Goal: Transaction & Acquisition: Purchase product/service

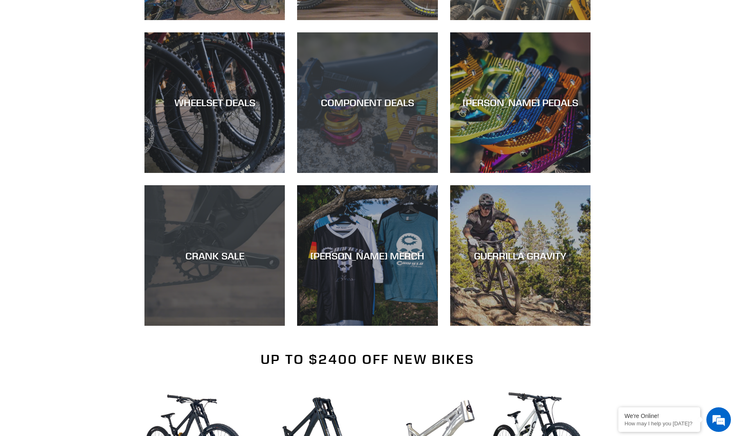
scroll to position [543, 0]
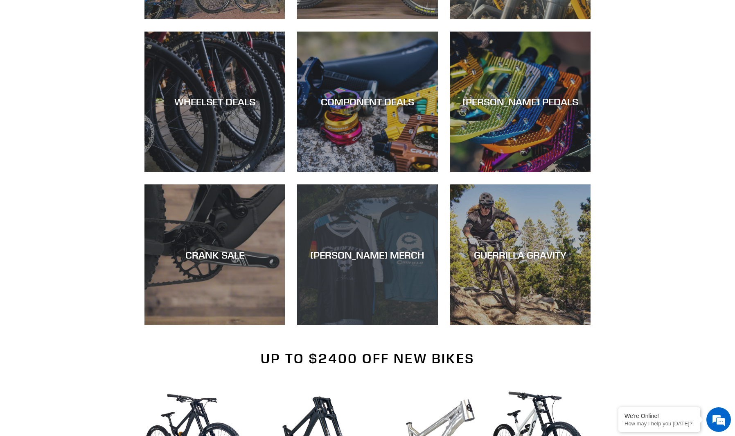
click at [357, 255] on div "CANFIELD MERCH" at bounding box center [367, 255] width 140 height 12
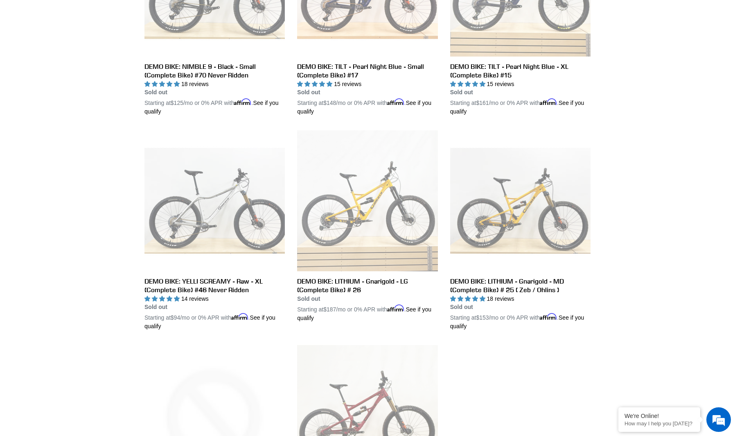
scroll to position [1258, 0]
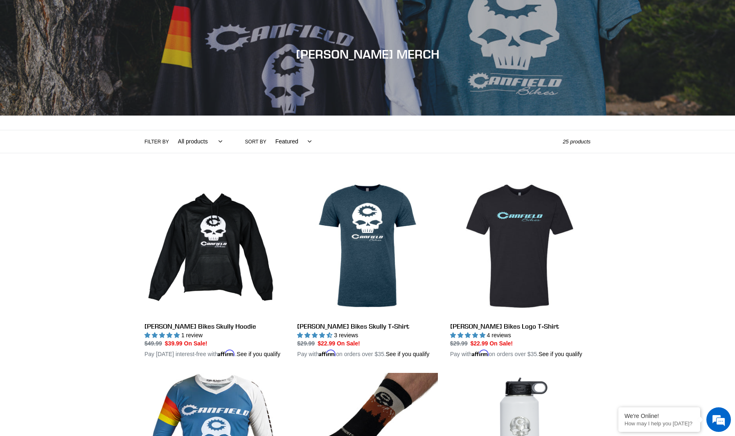
scroll to position [46, 0]
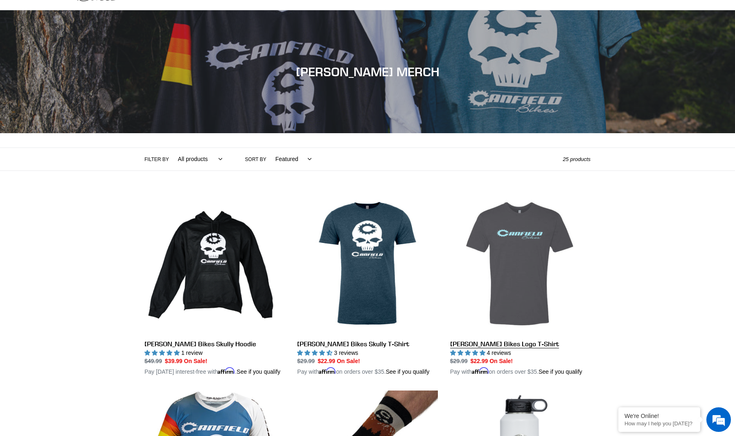
click at [506, 247] on link "Canfield Bikes Logo T-Shirt" at bounding box center [520, 284] width 140 height 183
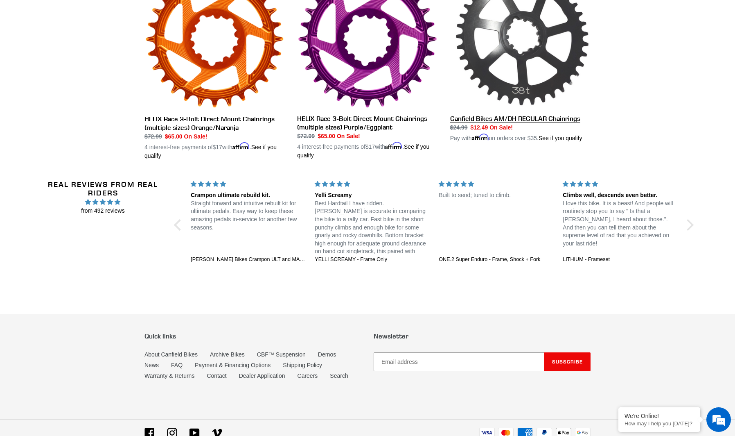
scroll to position [701, 0]
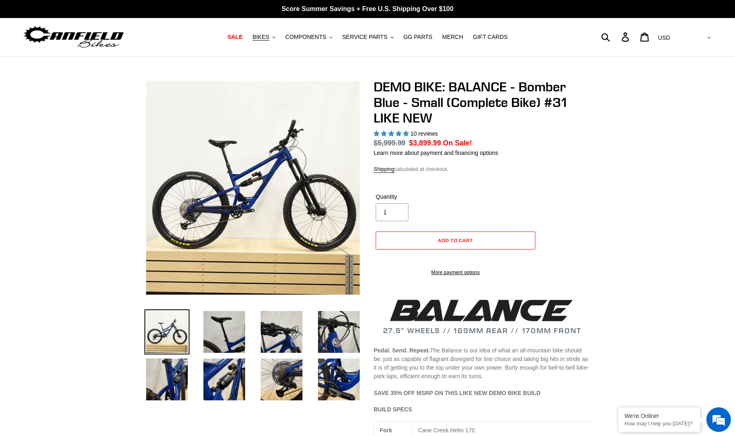
select select "highest-rating"
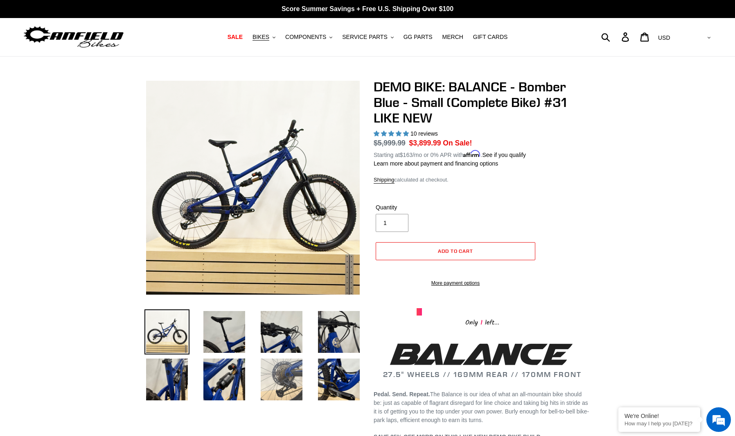
click at [294, 370] on img at bounding box center [281, 379] width 45 height 45
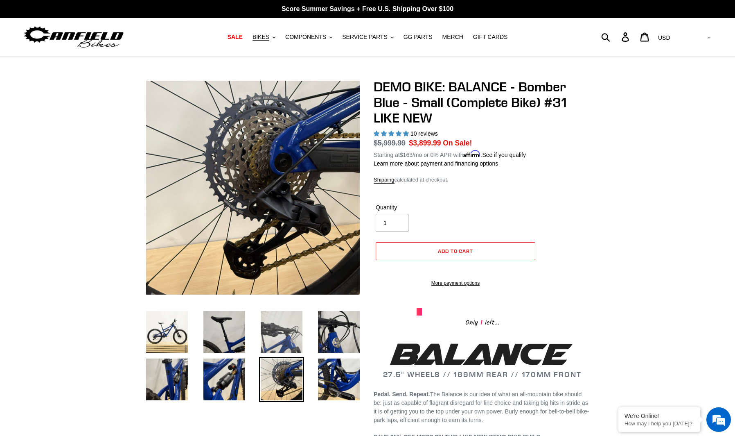
click at [283, 334] on img at bounding box center [281, 331] width 45 height 45
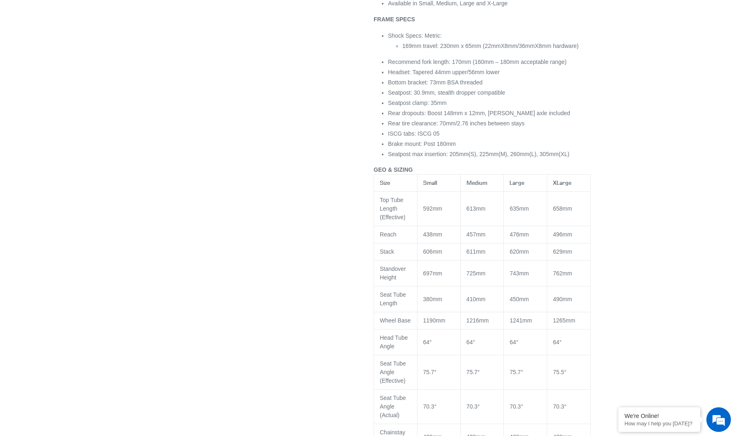
scroll to position [916, 0]
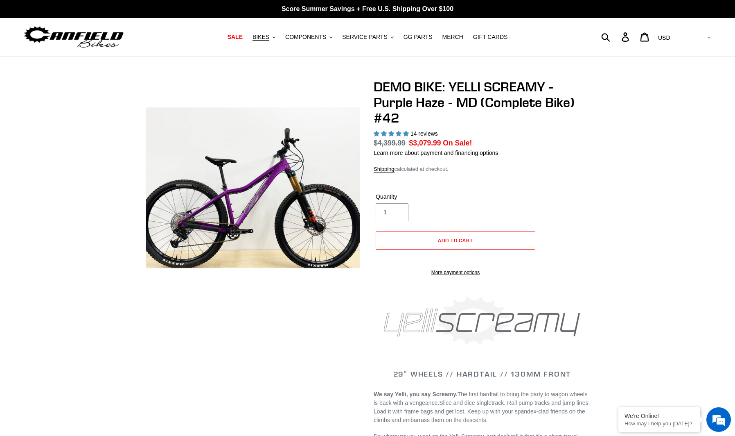
select select "highest-rating"
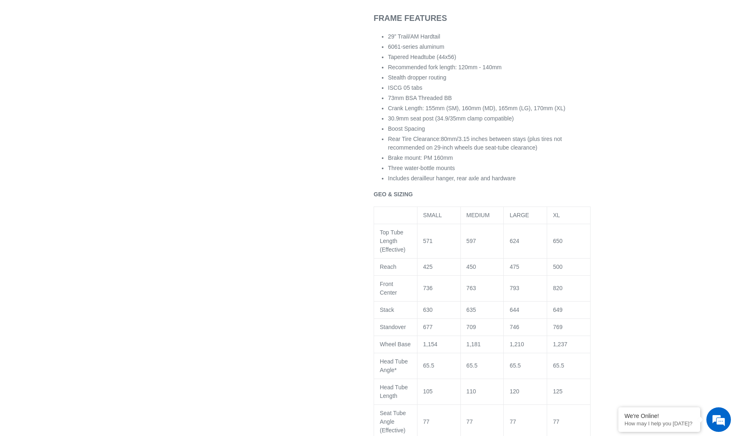
scroll to position [1033, 0]
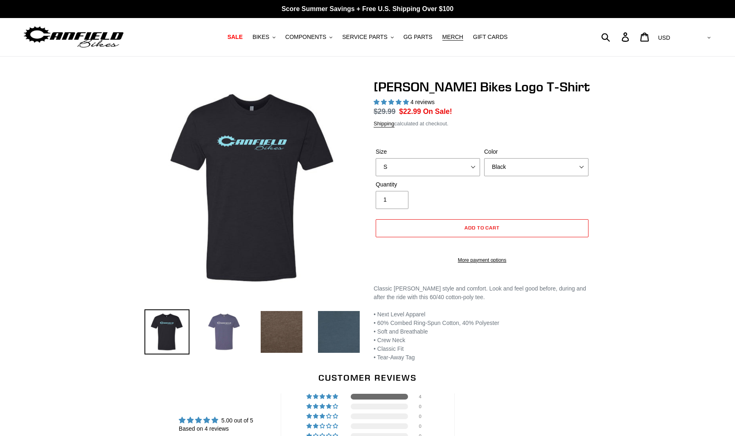
select select "highest-rating"
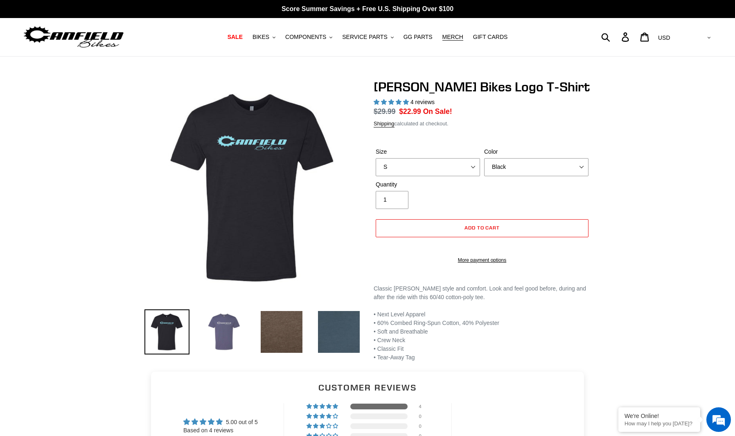
click at [217, 324] on img at bounding box center [224, 331] width 45 height 45
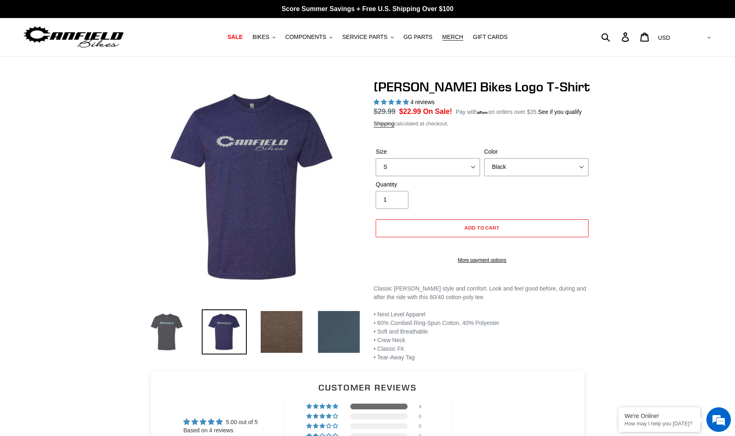
click at [180, 321] on img at bounding box center [167, 331] width 45 height 45
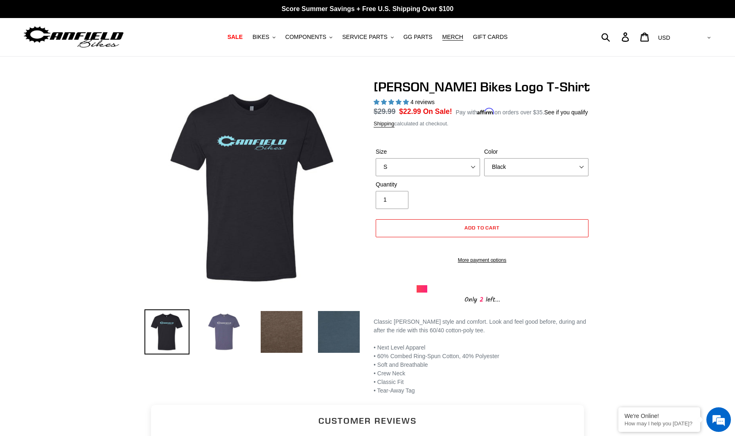
click at [217, 321] on img at bounding box center [224, 331] width 45 height 45
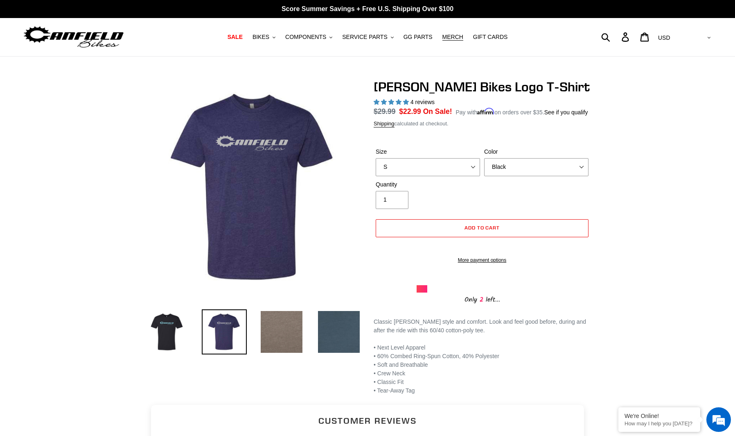
drag, startPoint x: 279, startPoint y: 324, endPoint x: 298, endPoint y: 326, distance: 19.8
click at [278, 324] on img at bounding box center [281, 331] width 45 height 45
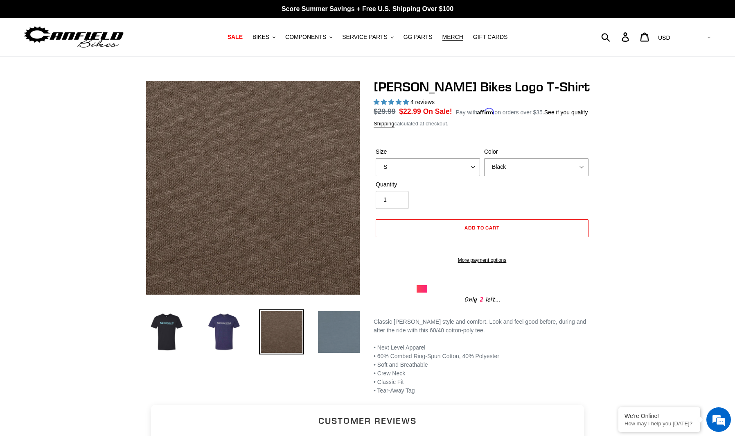
click at [328, 326] on img at bounding box center [339, 331] width 45 height 45
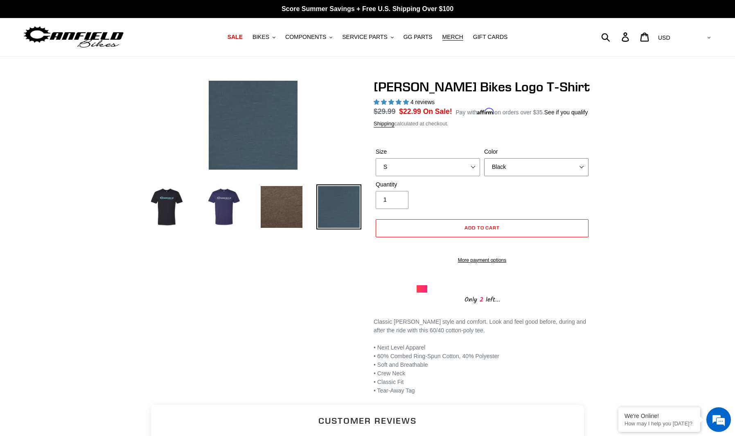
click at [507, 176] on select "Black Brown Indigo Storm Blue" at bounding box center [536, 167] width 104 height 18
click at [484, 168] on select "Black Brown Indigo Storm Blue" at bounding box center [536, 167] width 104 height 18
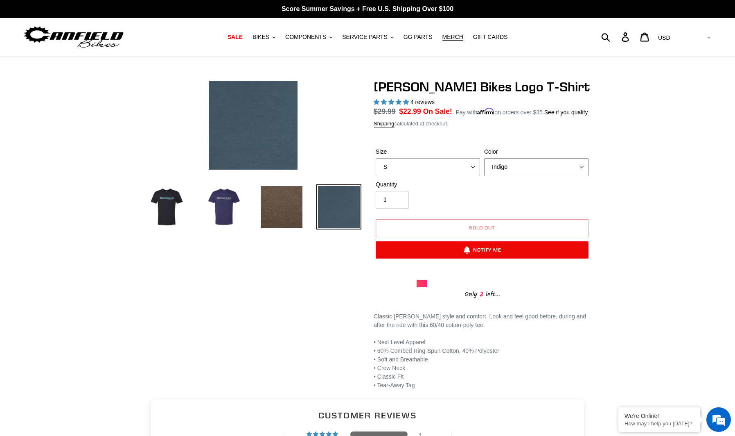
click at [549, 174] on select "Black Brown Indigo Storm Blue" at bounding box center [536, 167] width 104 height 18
click at [484, 168] on select "Black Brown Indigo Storm Blue" at bounding box center [536, 167] width 104 height 18
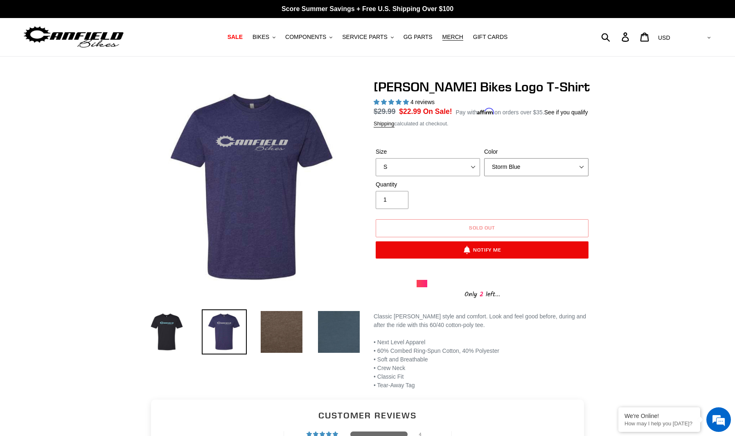
click at [519, 173] on select "Black Brown Indigo Storm Blue" at bounding box center [536, 167] width 104 height 18
click at [484, 168] on select "Black Brown Indigo Storm Blue" at bounding box center [536, 167] width 104 height 18
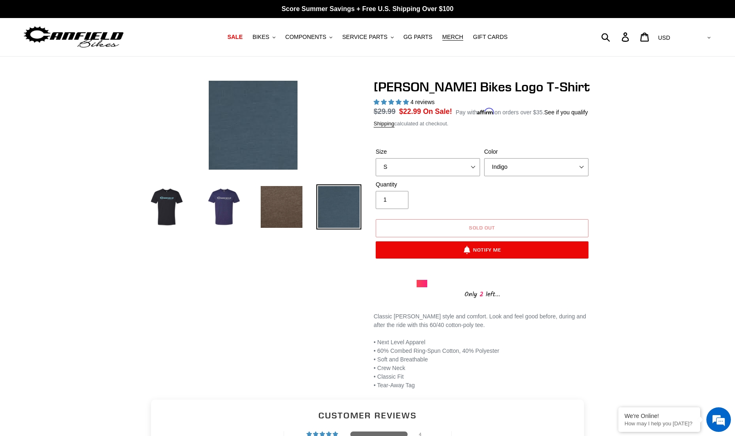
click at [509, 166] on div "Color Black Brown Indigo Storm Blue" at bounding box center [536, 161] width 109 height 29
click at [509, 173] on select "Black Brown Indigo Storm Blue" at bounding box center [536, 167] width 104 height 18
click at [484, 168] on select "Black Brown Indigo Storm Blue" at bounding box center [536, 167] width 104 height 18
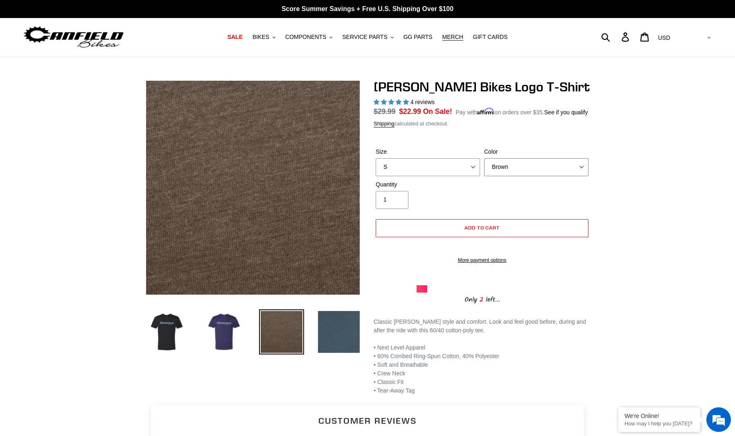
click at [507, 173] on select "Black Brown Indigo Storm Blue" at bounding box center [536, 167] width 104 height 18
select select "Black"
click at [484, 168] on select "Black Brown Indigo Storm Blue" at bounding box center [536, 167] width 104 height 18
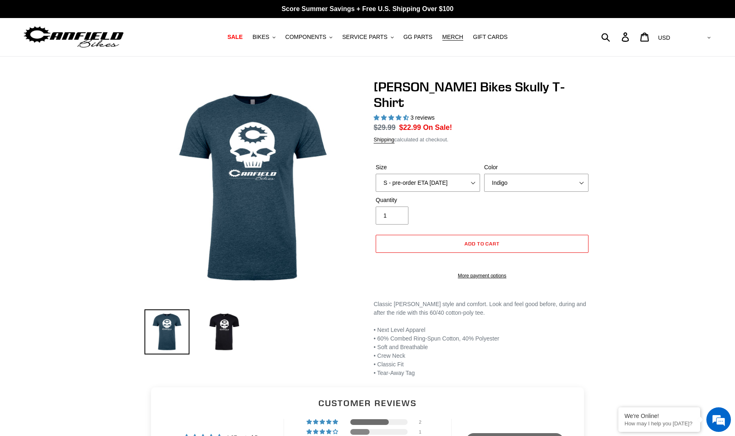
select select "highest-rating"
click at [423, 179] on select "S - pre-order ETA 9/20/25 M - pre-order ETA 9/20/25 L - pre-order ETA 9/20/25 X…" at bounding box center [428, 183] width 104 height 18
click at [224, 333] on img at bounding box center [224, 331] width 45 height 45
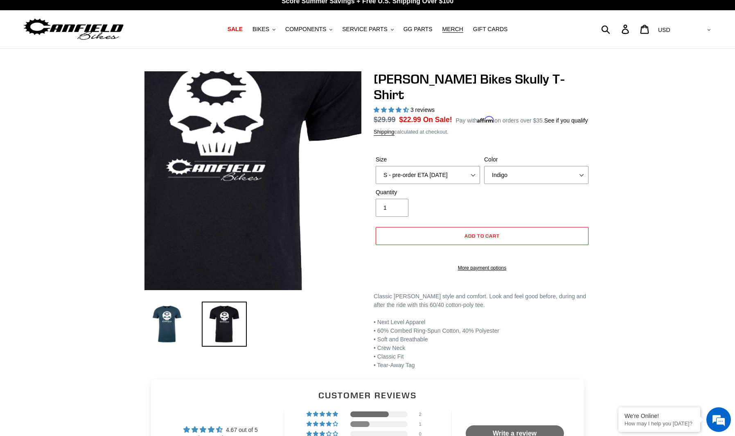
scroll to position [9, 0]
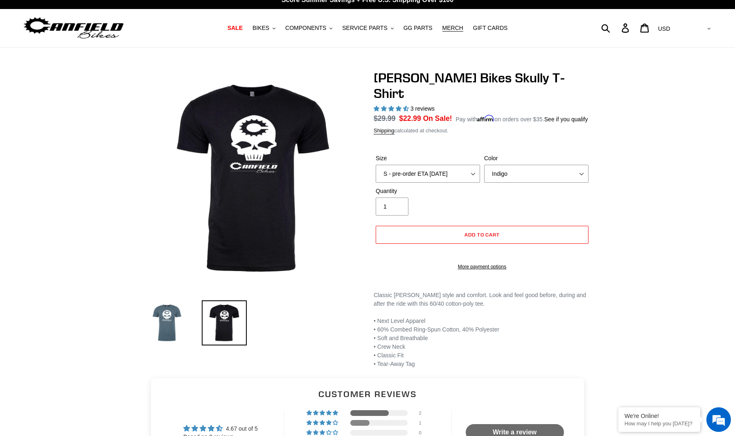
click at [173, 314] on img at bounding box center [167, 322] width 45 height 45
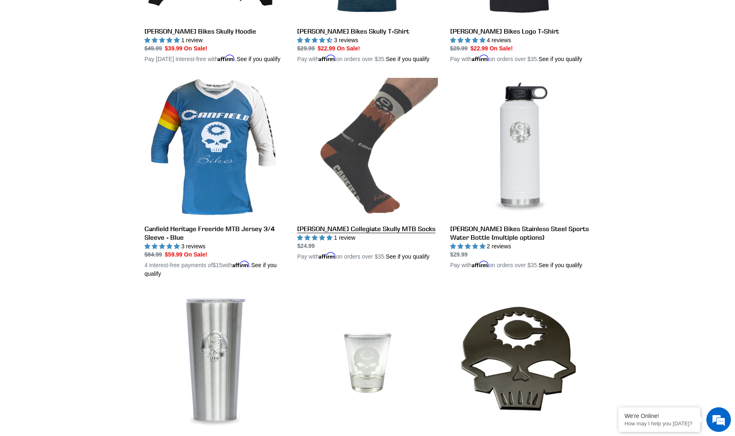
scroll to position [587, 0]
